Goal: Use online tool/utility: Utilize a website feature to perform a specific function

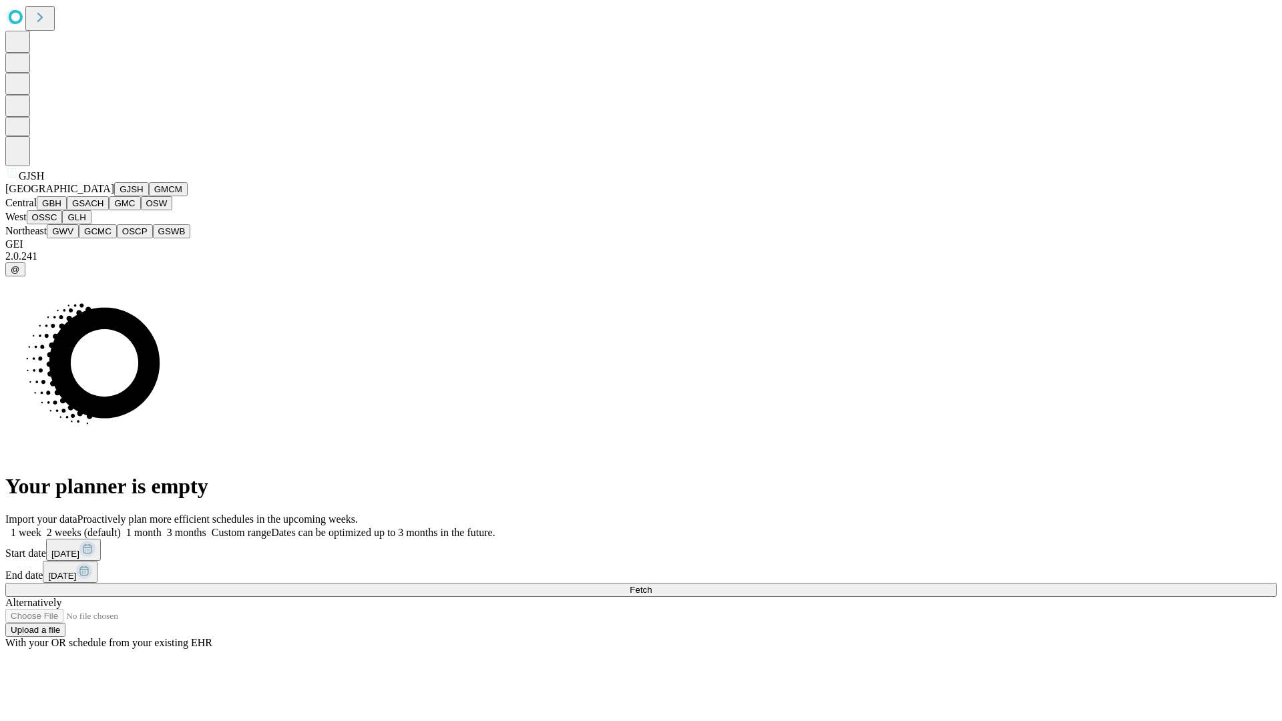
click at [114, 196] on button "GJSH" at bounding box center [131, 189] width 35 height 14
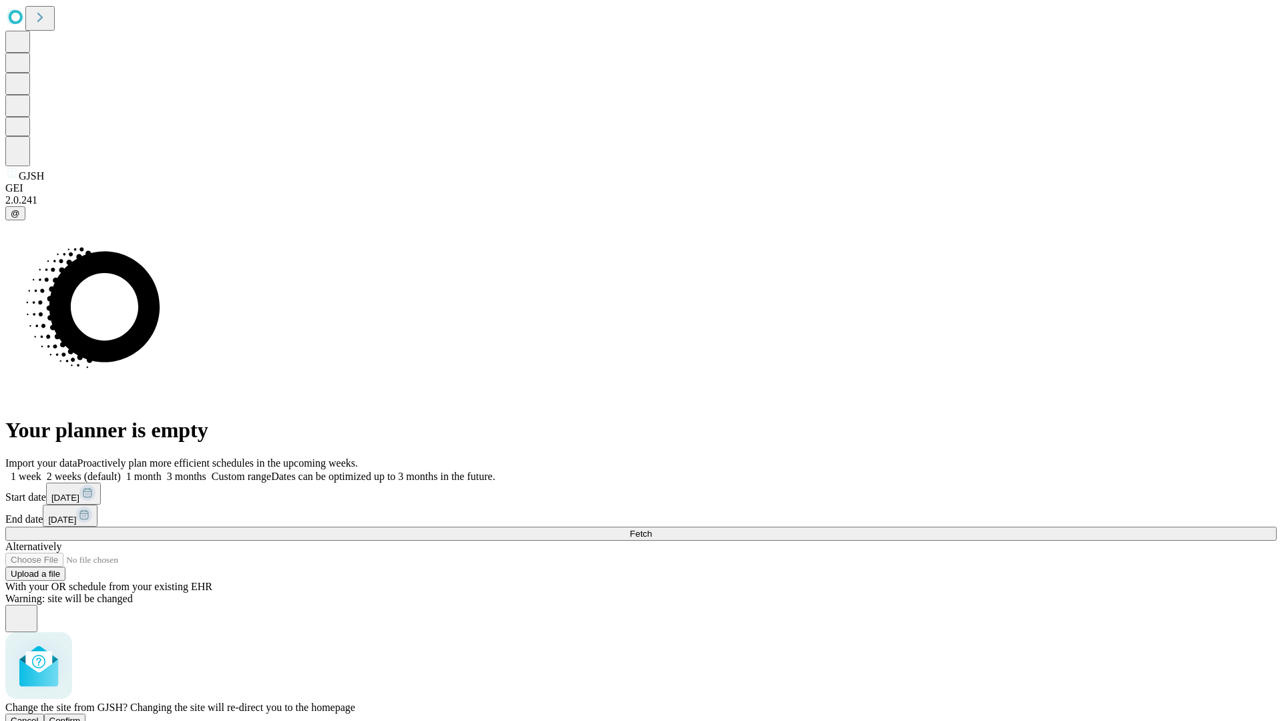
click at [81, 716] on span "Confirm" at bounding box center [64, 721] width 31 height 10
click at [162, 471] on label "1 month" at bounding box center [141, 476] width 41 height 11
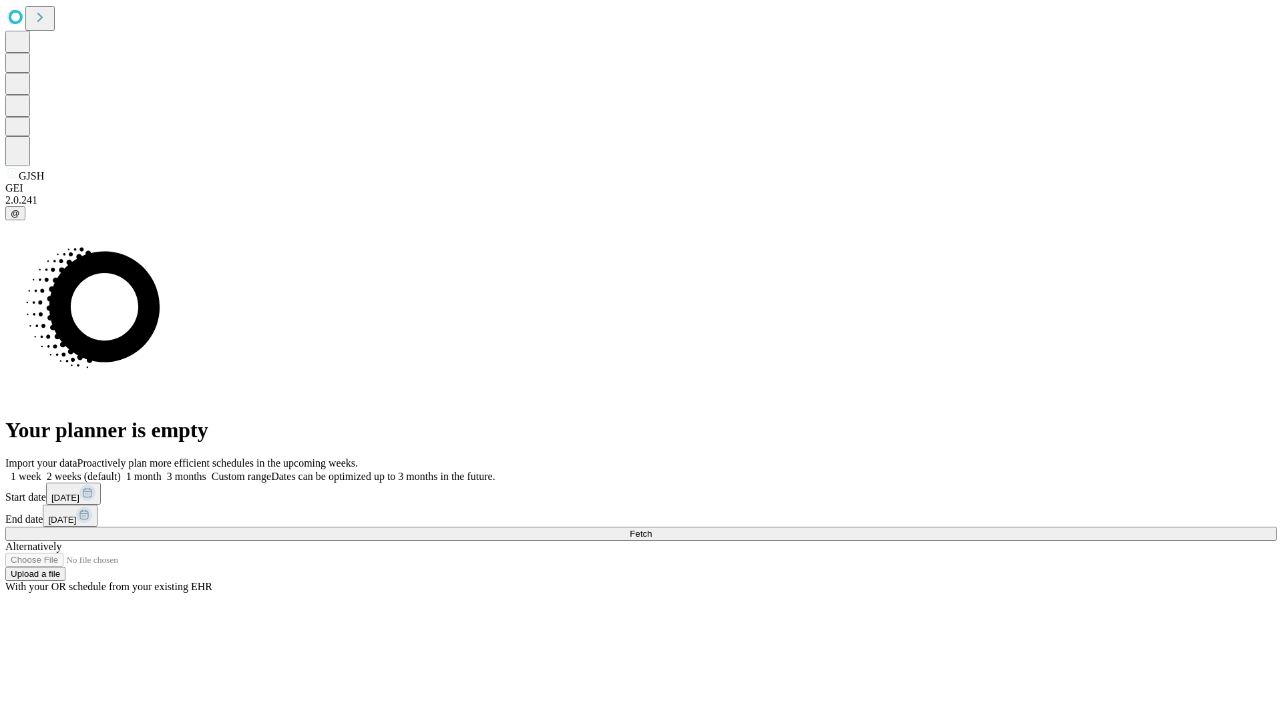
click at [651, 529] on span "Fetch" at bounding box center [640, 534] width 22 height 10
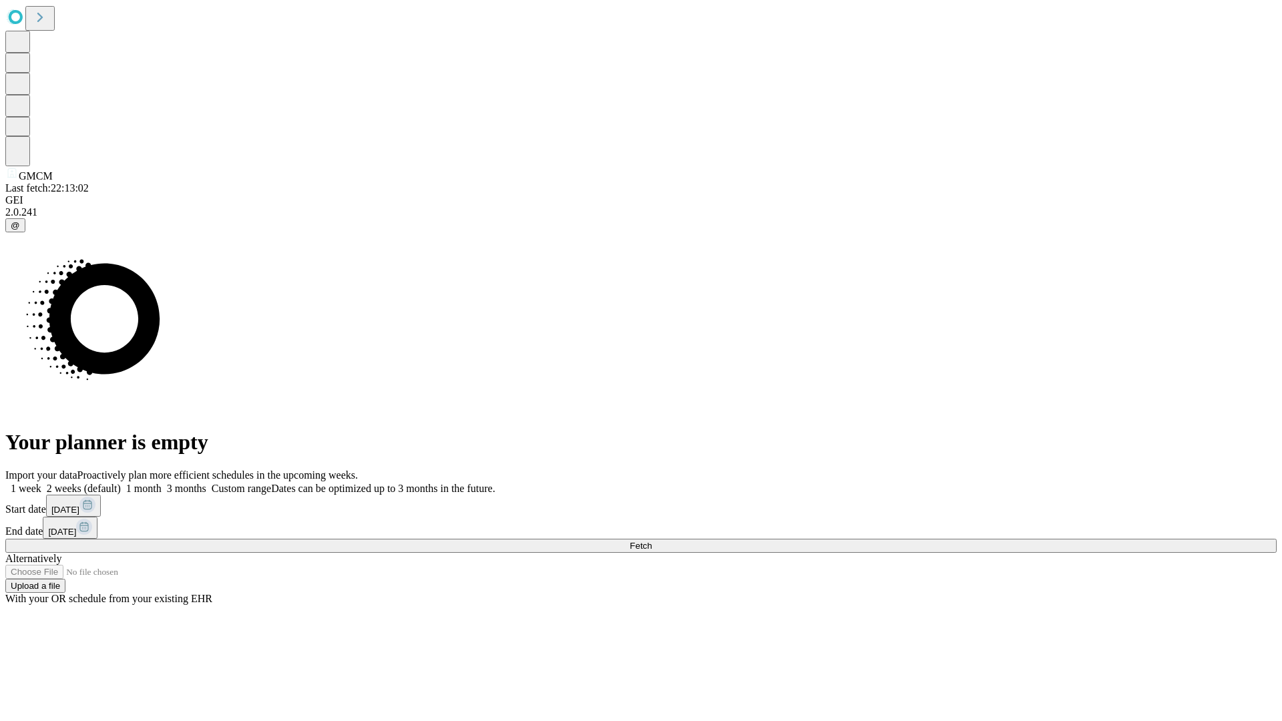
click at [162, 483] on label "1 month" at bounding box center [141, 488] width 41 height 11
click at [651, 541] on span "Fetch" at bounding box center [640, 546] width 22 height 10
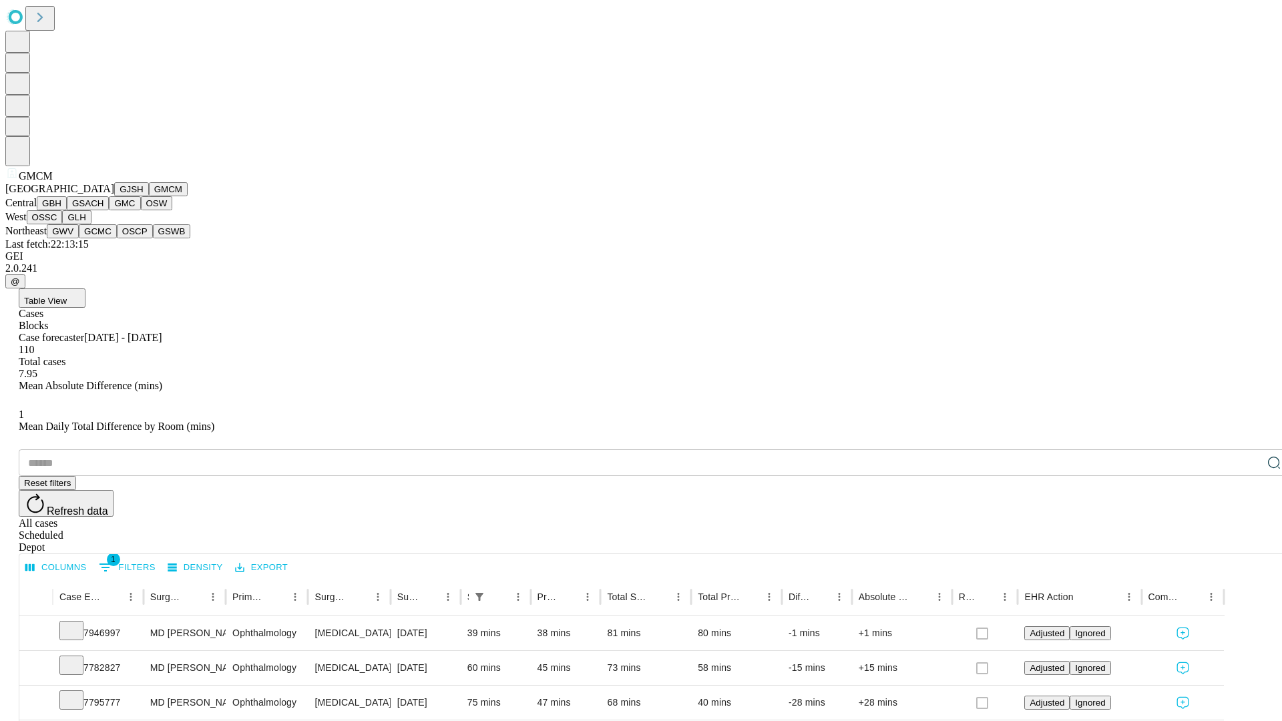
click at [67, 210] on button "GBH" at bounding box center [52, 203] width 30 height 14
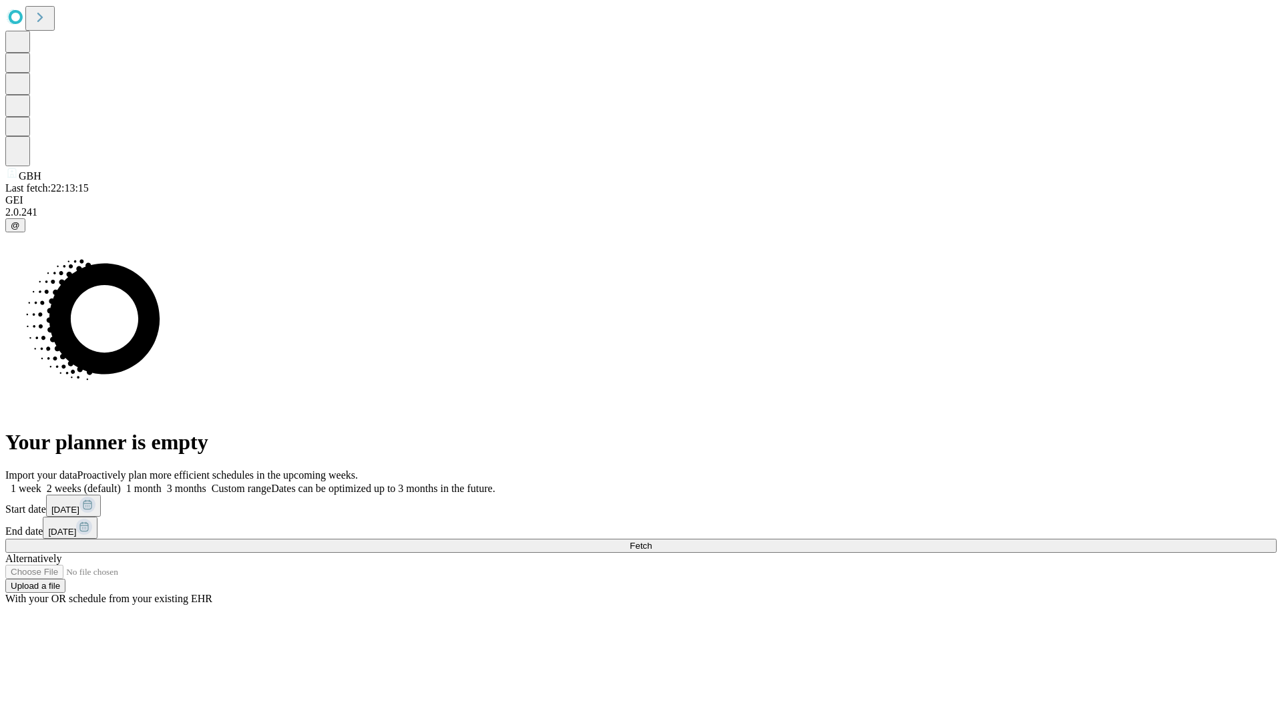
click at [162, 483] on label "1 month" at bounding box center [141, 488] width 41 height 11
click at [651, 541] on span "Fetch" at bounding box center [640, 546] width 22 height 10
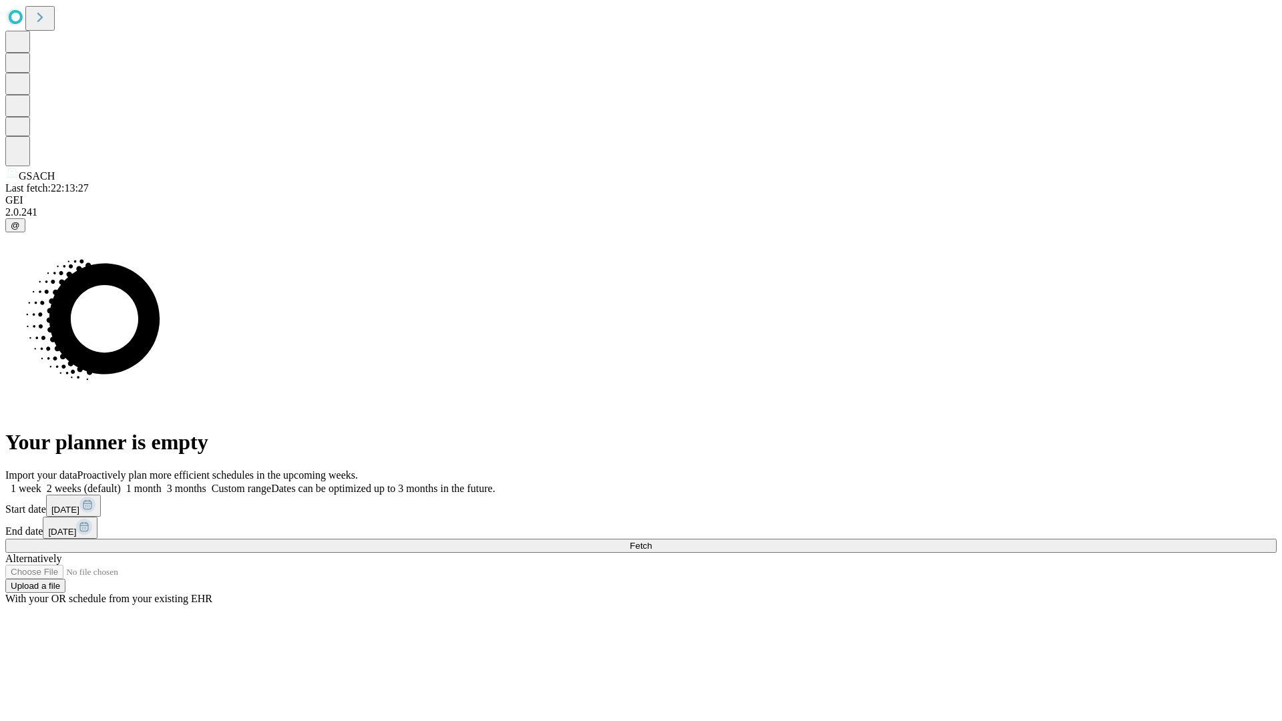
click at [651, 541] on span "Fetch" at bounding box center [640, 546] width 22 height 10
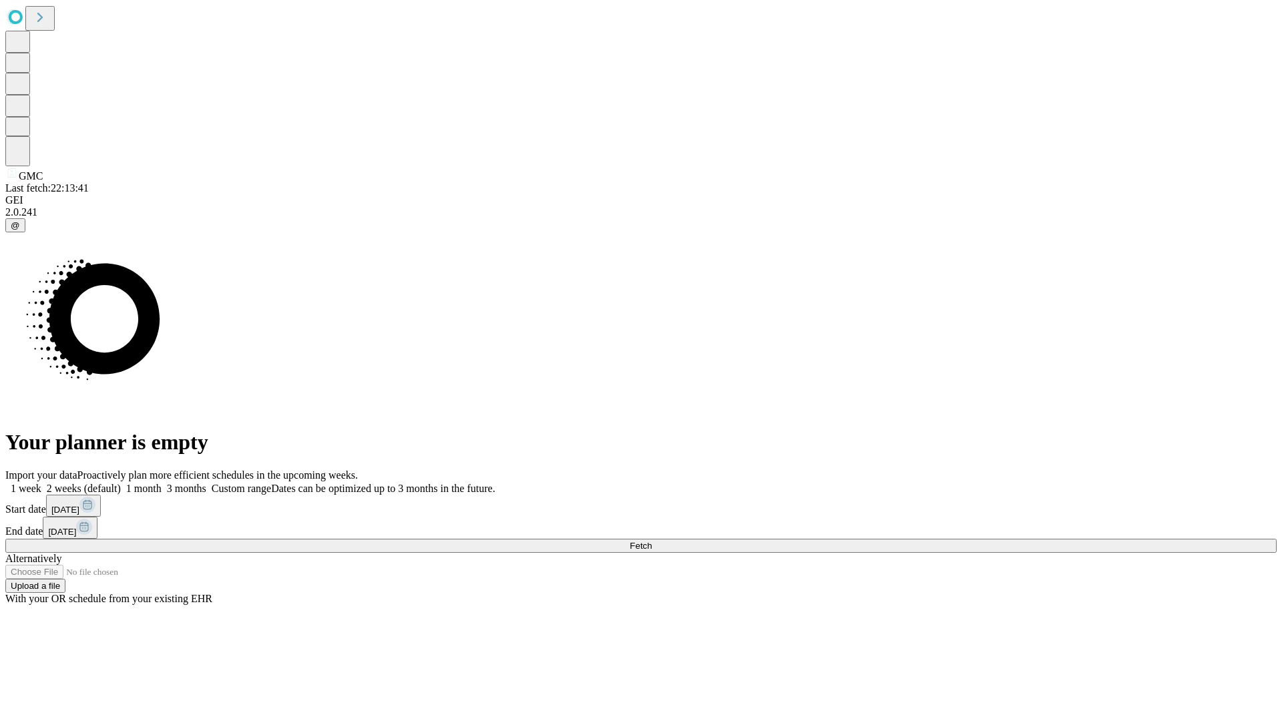
click at [162, 483] on label "1 month" at bounding box center [141, 488] width 41 height 11
click at [651, 541] on span "Fetch" at bounding box center [640, 546] width 22 height 10
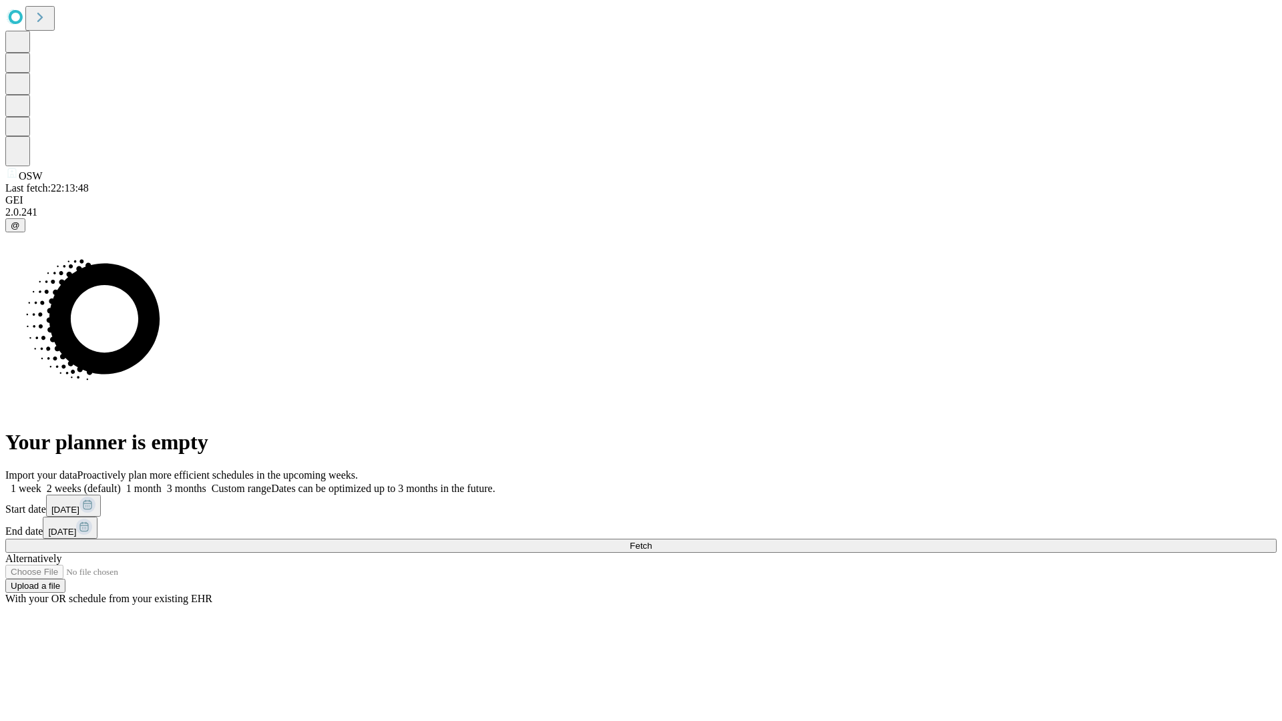
click at [162, 483] on label "1 month" at bounding box center [141, 488] width 41 height 11
click at [651, 541] on span "Fetch" at bounding box center [640, 546] width 22 height 10
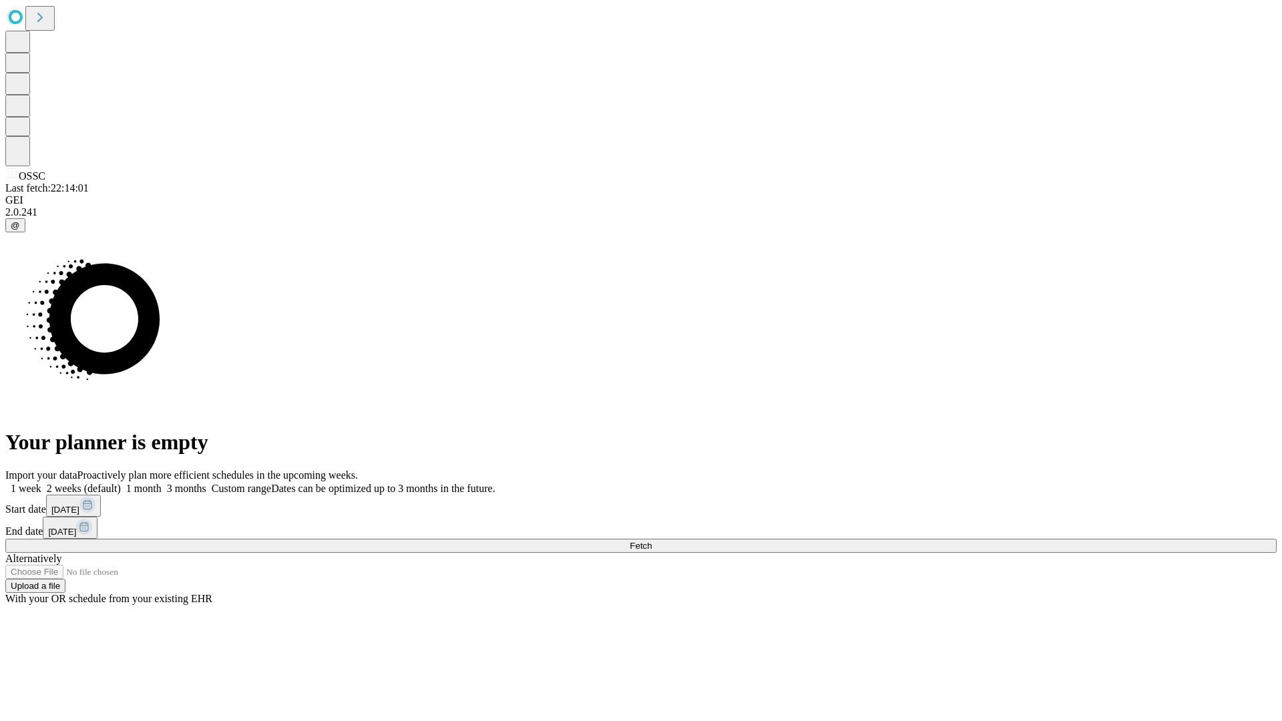
click at [162, 483] on label "1 month" at bounding box center [141, 488] width 41 height 11
click at [651, 541] on span "Fetch" at bounding box center [640, 546] width 22 height 10
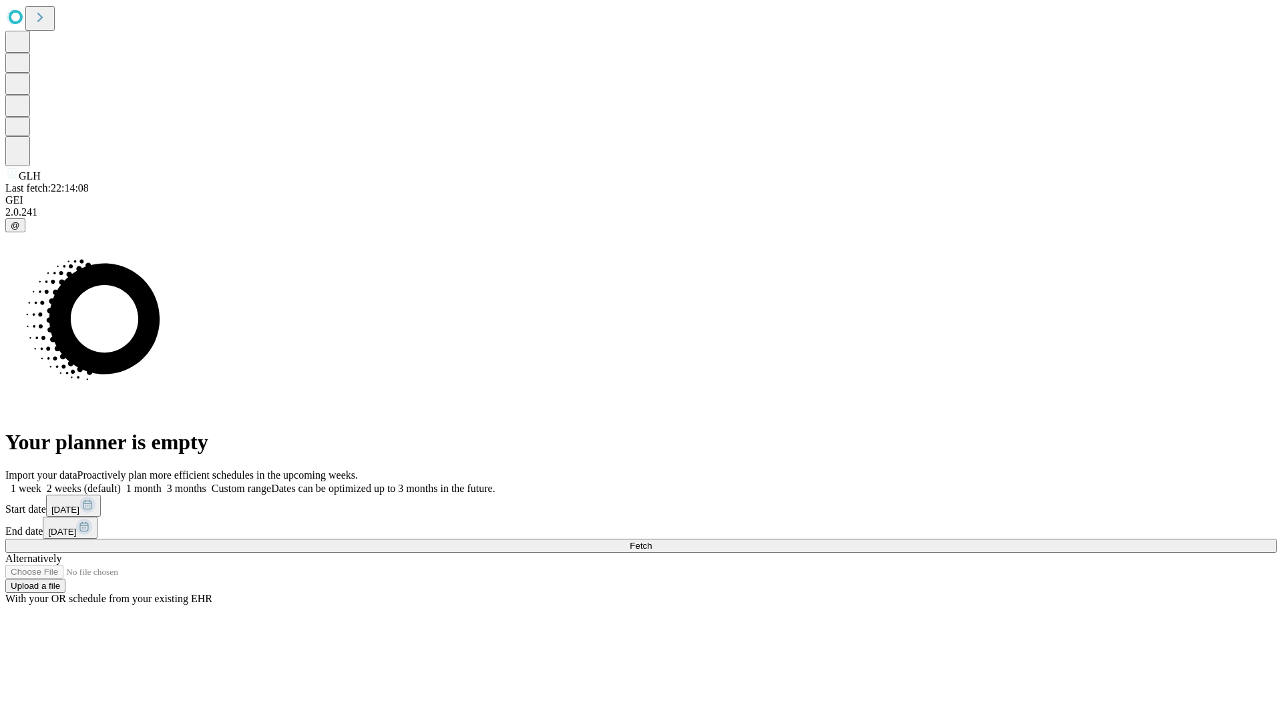
click at [162, 483] on label "1 month" at bounding box center [141, 488] width 41 height 11
click at [651, 541] on span "Fetch" at bounding box center [640, 546] width 22 height 10
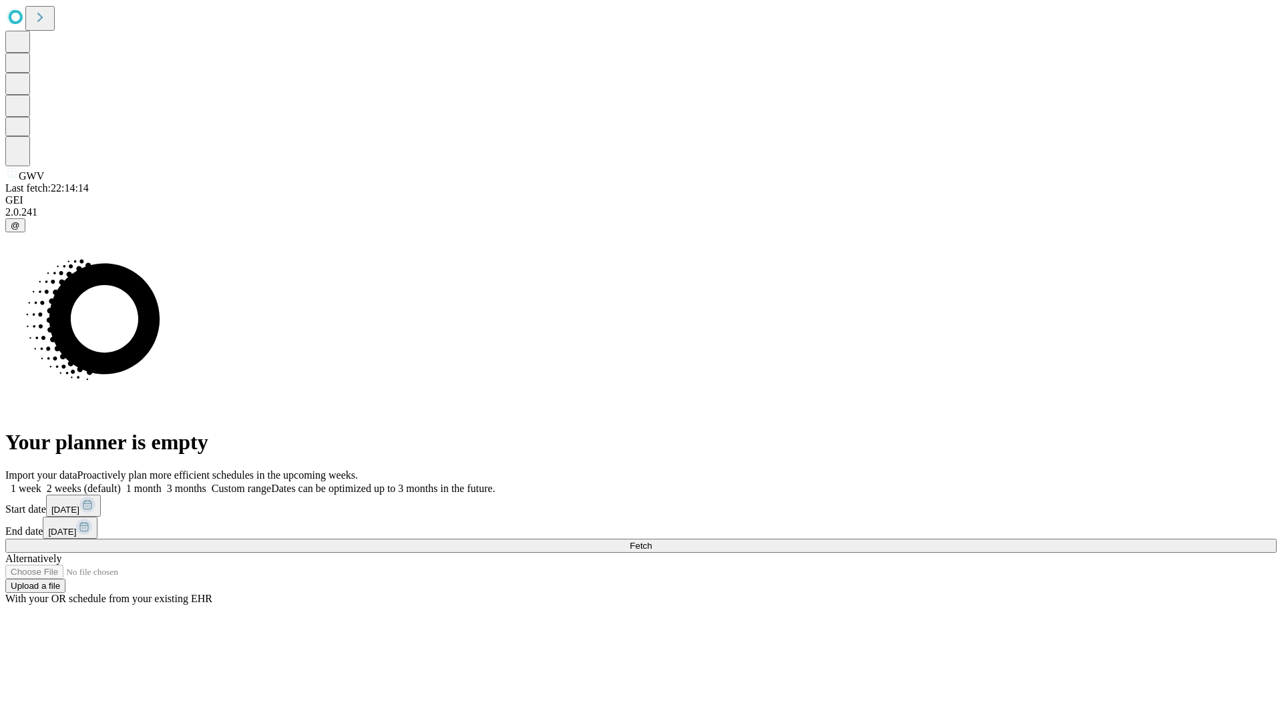
click at [162, 483] on label "1 month" at bounding box center [141, 488] width 41 height 11
click at [651, 541] on span "Fetch" at bounding box center [640, 546] width 22 height 10
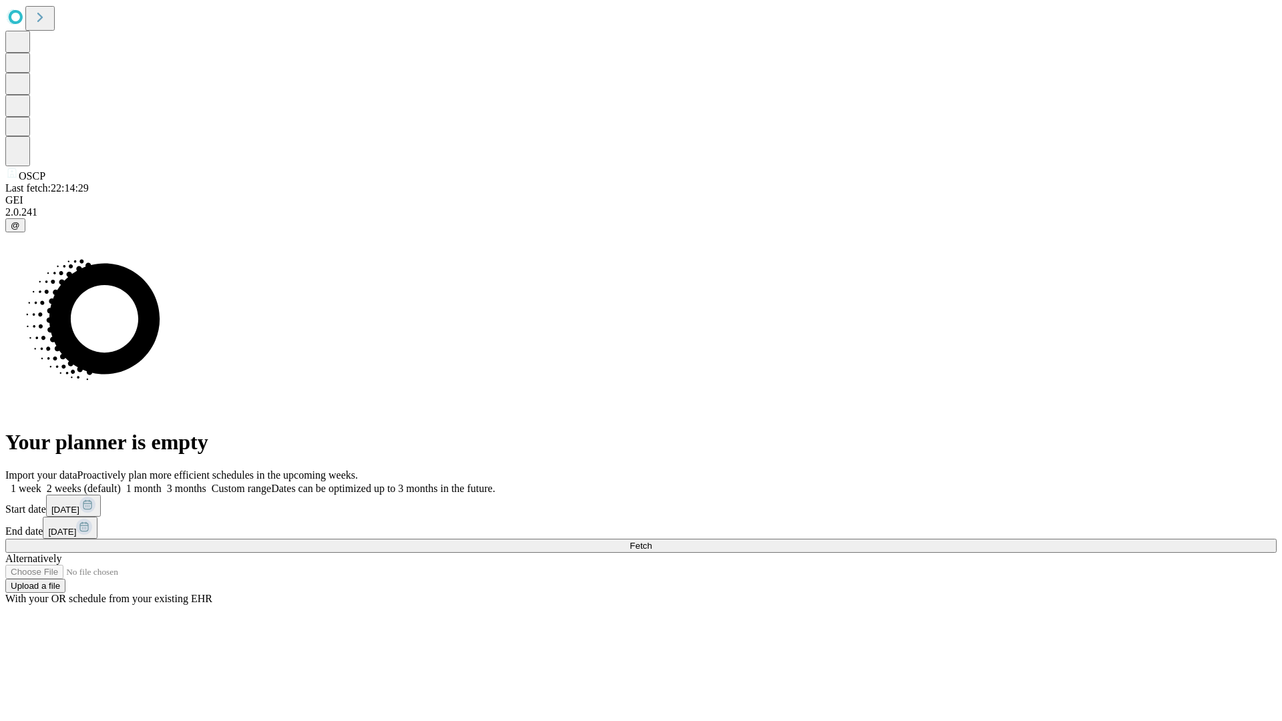
click at [162, 483] on label "1 month" at bounding box center [141, 488] width 41 height 11
click at [651, 541] on span "Fetch" at bounding box center [640, 546] width 22 height 10
